Goal: Navigation & Orientation: Find specific page/section

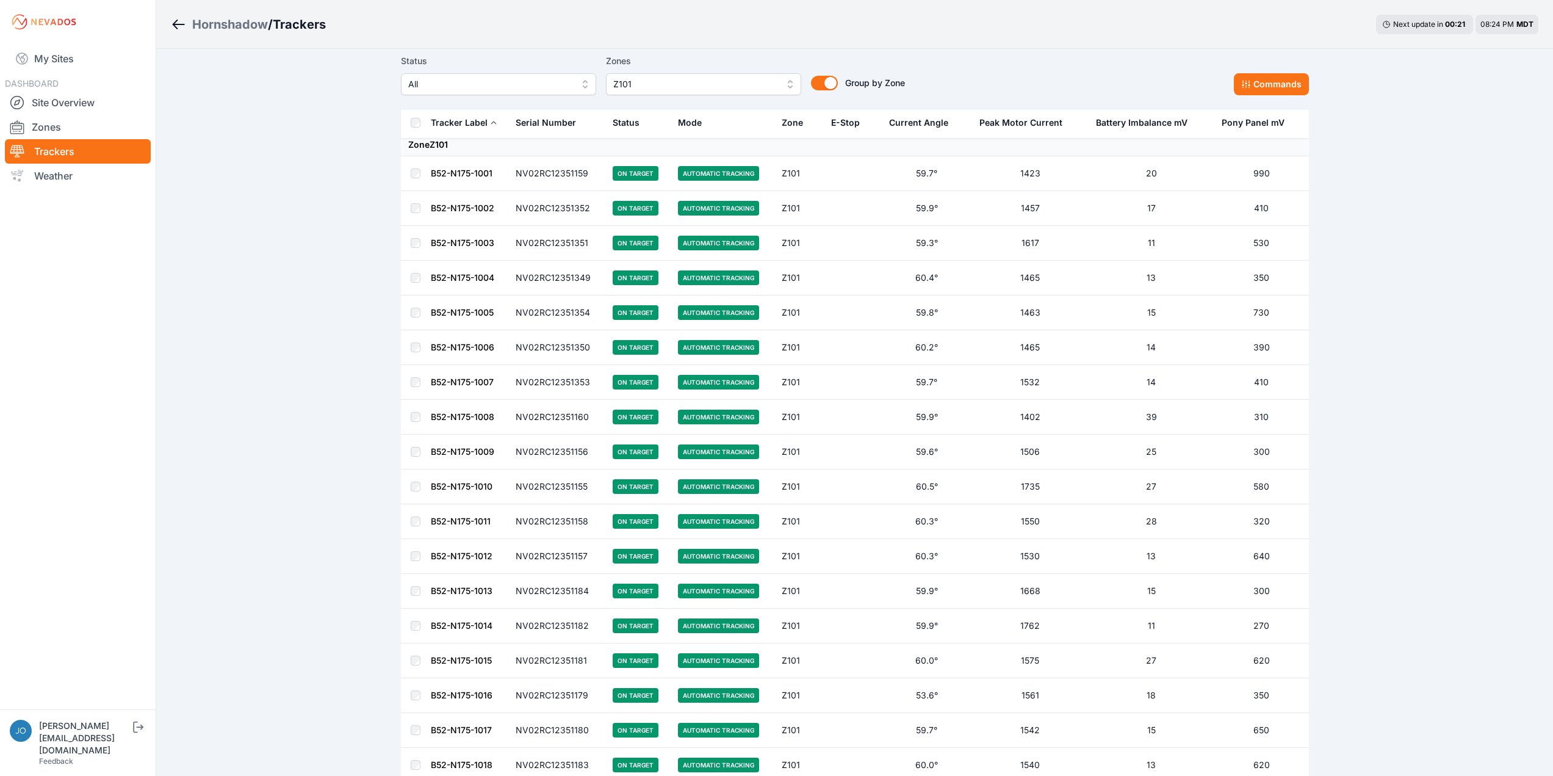
scroll to position [61, 0]
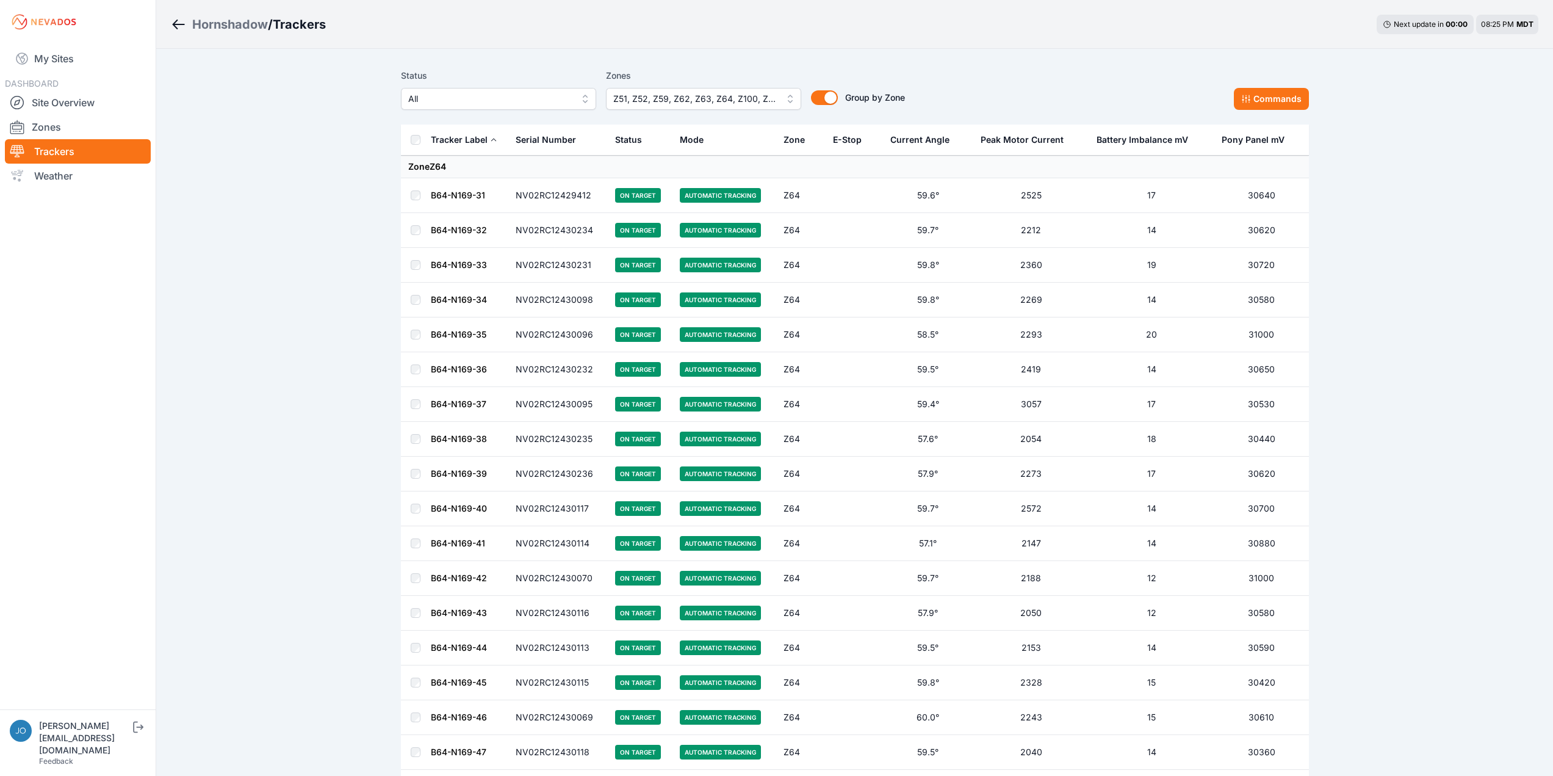
scroll to position [4272, 0]
